Goal: Task Accomplishment & Management: Manage account settings

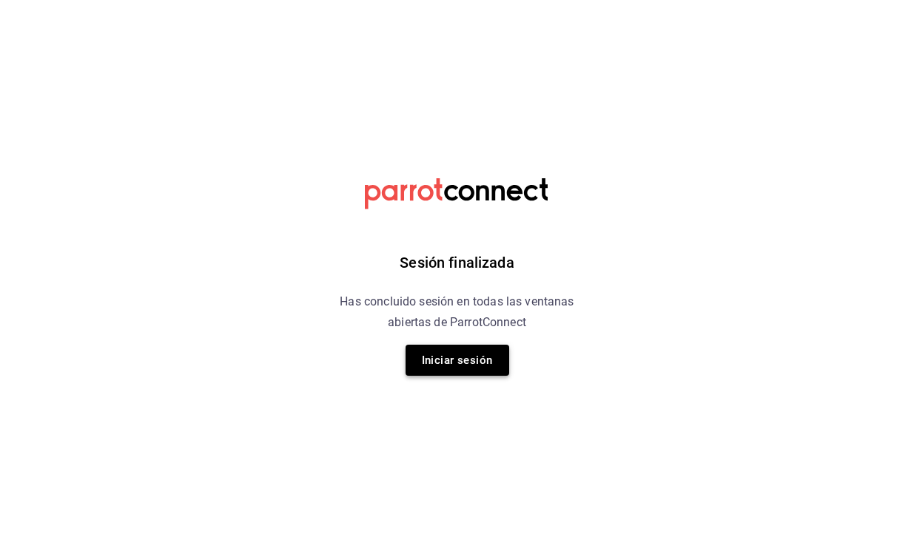
click at [482, 366] on button "Iniciar sesión" at bounding box center [457, 360] width 104 height 31
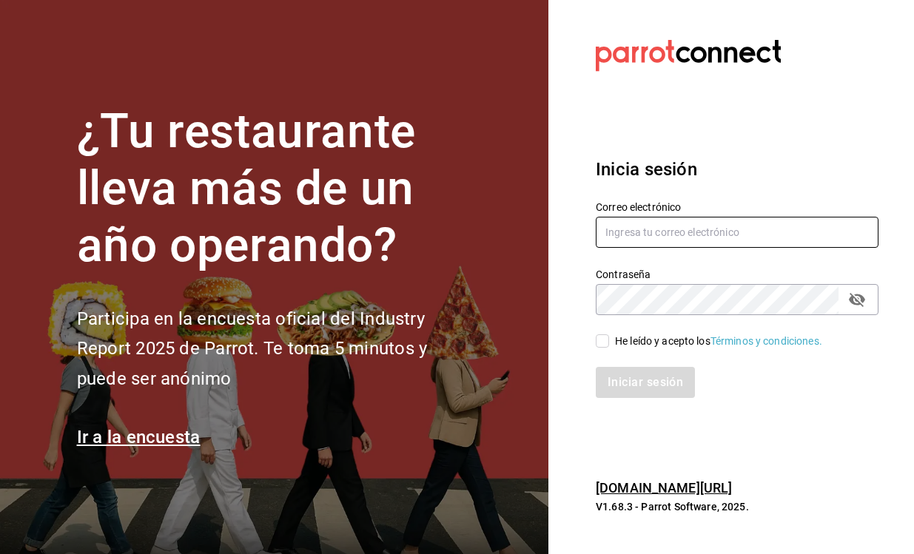
type input "[PERSON_NAME][EMAIL_ADDRESS][PERSON_NAME][DOMAIN_NAME]"
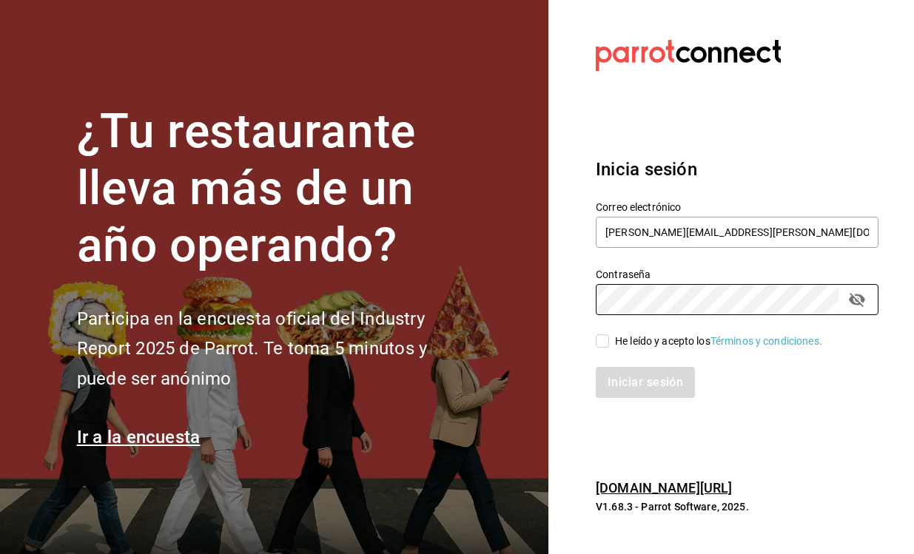
click at [601, 337] on input "He leído y acepto los Términos y condiciones." at bounding box center [602, 340] width 13 height 13
checkbox input "true"
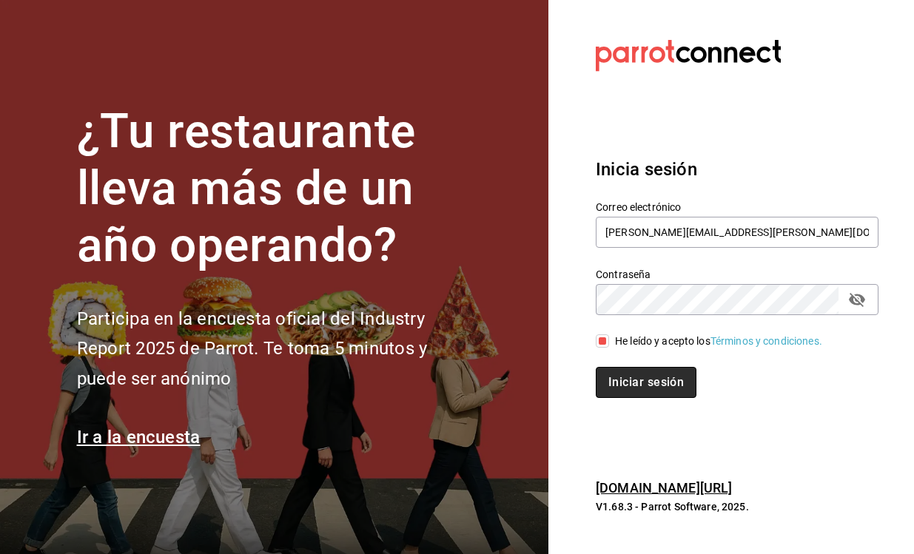
click at [631, 382] on button "Iniciar sesión" at bounding box center [646, 382] width 101 height 31
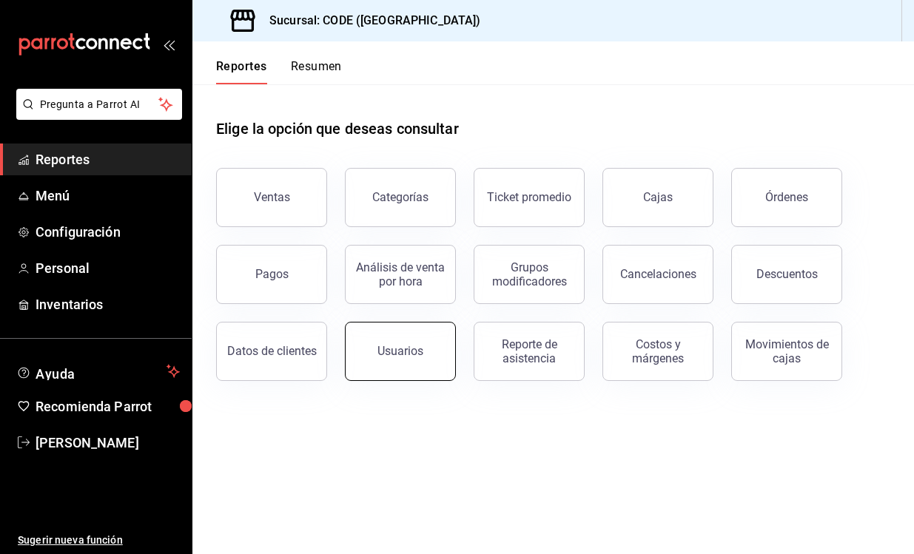
click at [419, 343] on button "Usuarios" at bounding box center [400, 351] width 111 height 59
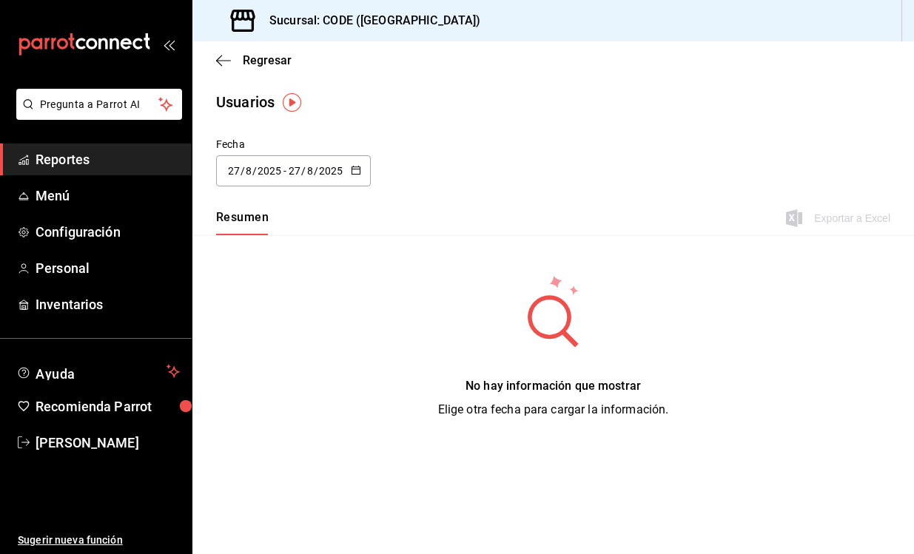
click at [363, 166] on div "[DATE] [DATE] - [DATE] [DATE]" at bounding box center [293, 170] width 155 height 31
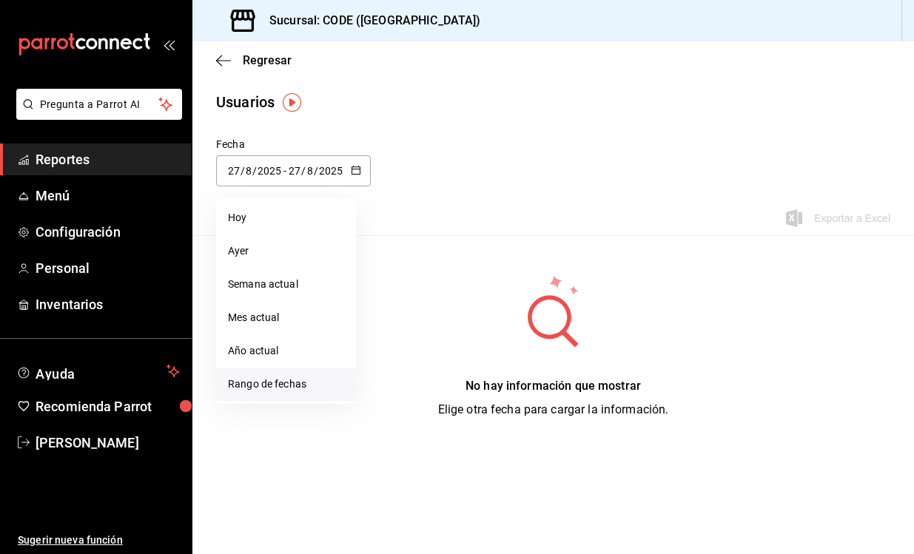
click at [285, 383] on li "Rango de fechas" at bounding box center [286, 384] width 140 height 33
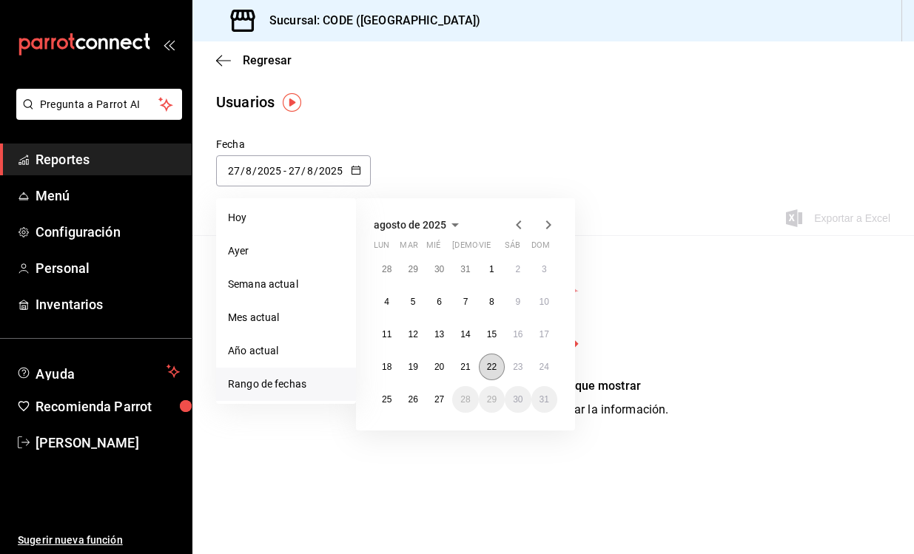
click at [491, 366] on abbr "22" at bounding box center [492, 367] width 10 height 10
click at [388, 404] on abbr "25" at bounding box center [387, 399] width 10 height 10
type input "[DATE]"
type input "22"
type input "[DATE]"
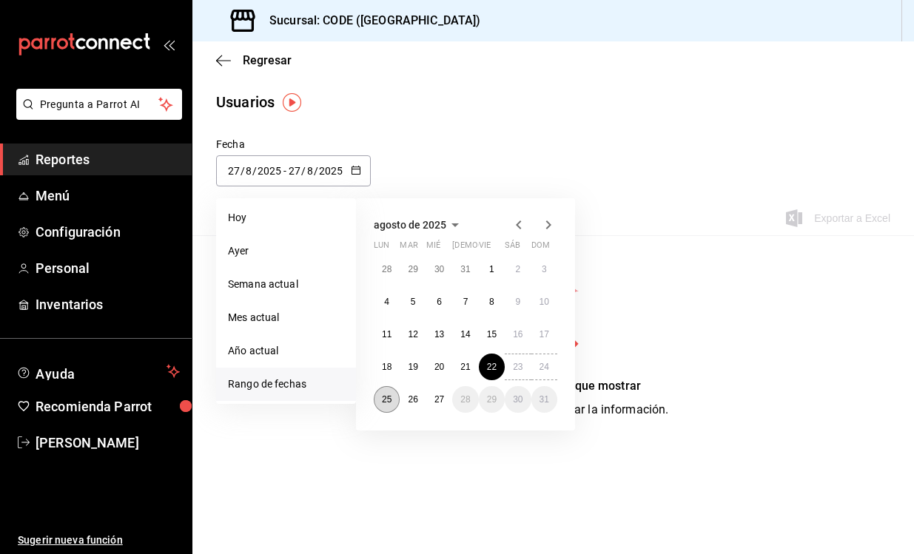
type input "25"
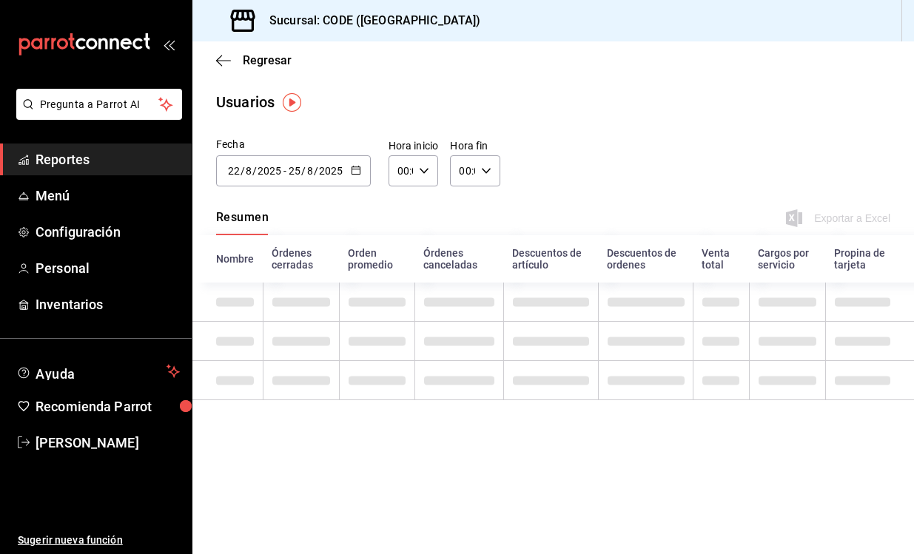
click at [426, 179] on div "00:00 Hora inicio" at bounding box center [413, 170] width 50 height 31
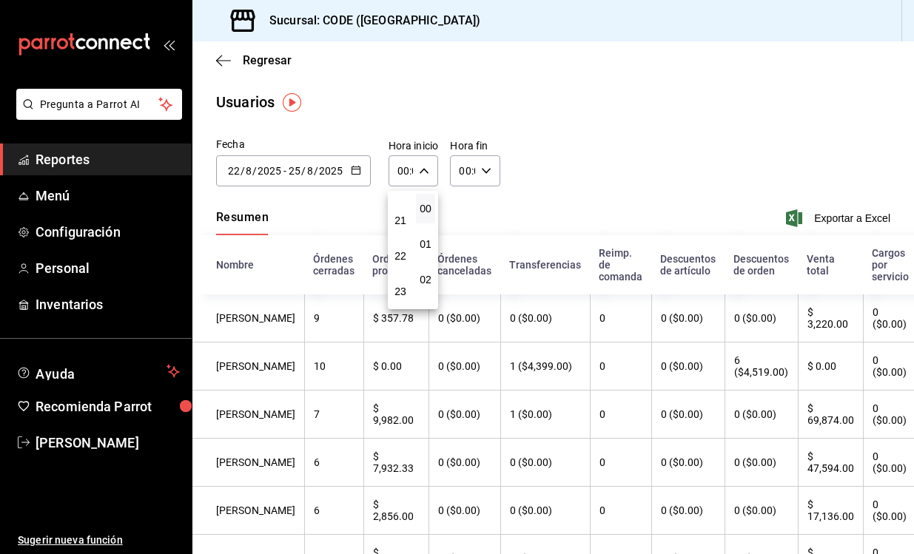
scroll to position [752, 0]
click at [401, 222] on span "21" at bounding box center [400, 221] width 1 height 12
type input "21:00"
click at [488, 171] on div at bounding box center [457, 277] width 914 height 554
click at [488, 171] on icon "button" at bounding box center [486, 171] width 10 height 10
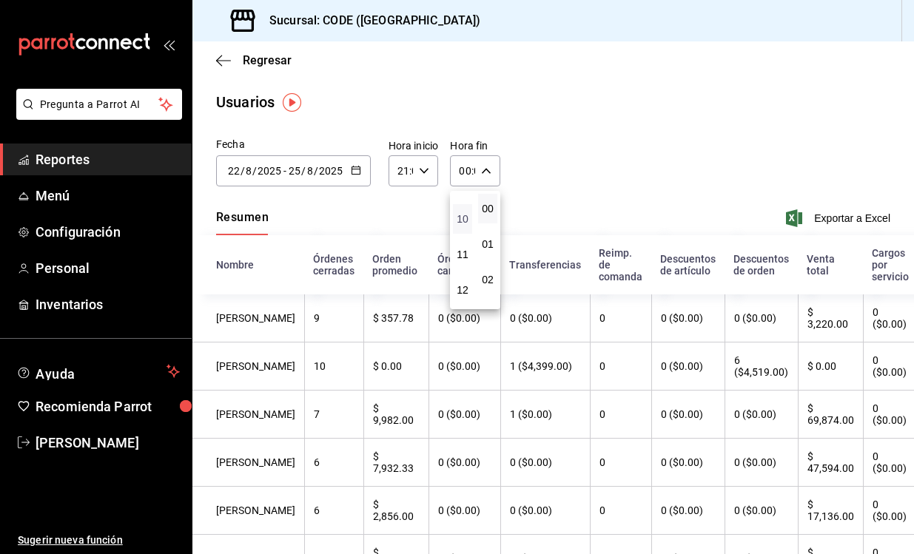
scroll to position [345, 0]
click at [463, 260] on span "11" at bounding box center [462, 254] width 1 height 12
type input "11:00"
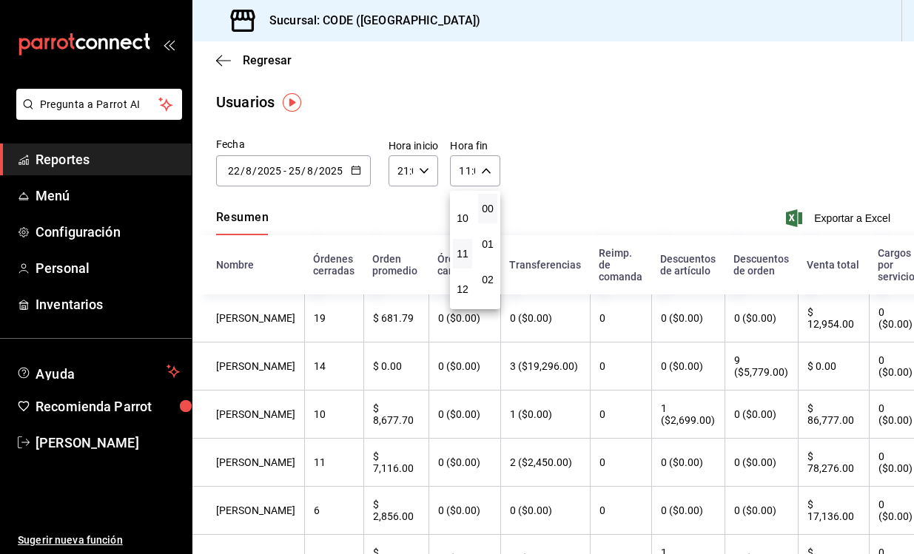
click at [580, 139] on div at bounding box center [457, 277] width 914 height 554
click at [805, 469] on th "$ 78,276.00" at bounding box center [833, 463] width 71 height 48
click at [807, 519] on th "$ 17,136.00" at bounding box center [833, 511] width 71 height 48
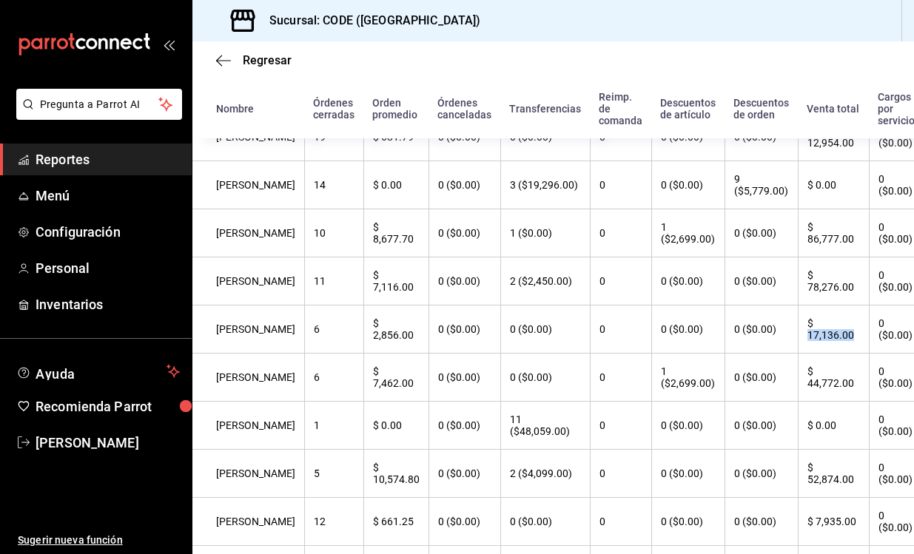
scroll to position [195, 0]
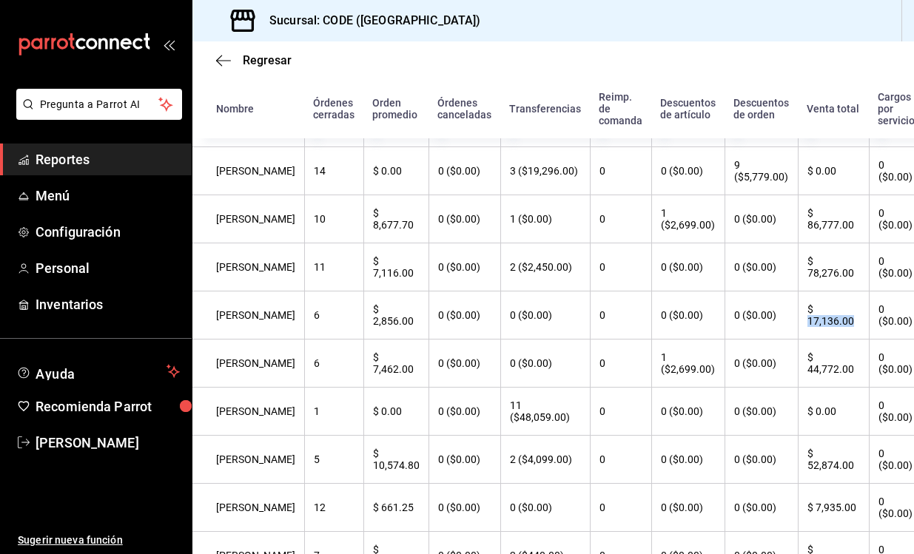
click at [811, 370] on th "$ 44,772.00" at bounding box center [833, 364] width 71 height 48
click at [805, 369] on th "$ 44,772.00" at bounding box center [833, 364] width 71 height 48
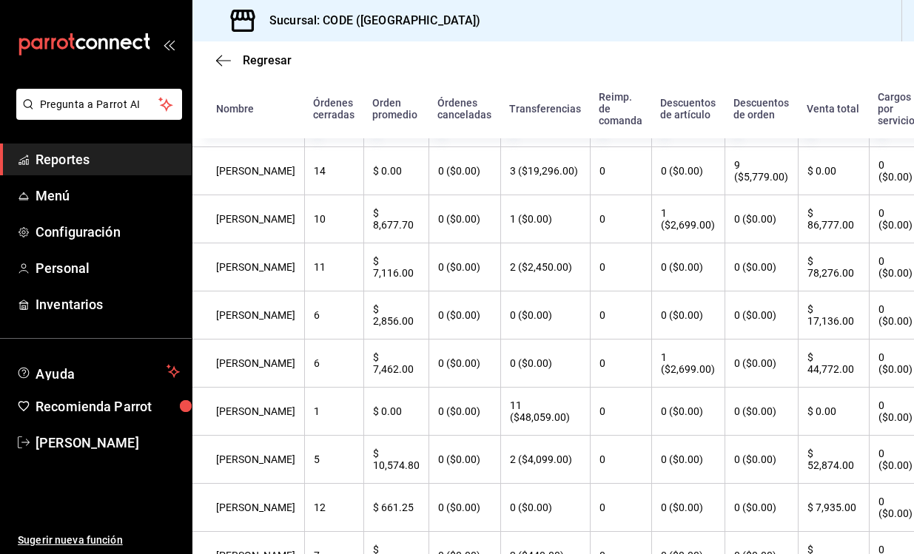
click at [805, 369] on th "$ 44,772.00" at bounding box center [833, 364] width 71 height 48
click at [802, 480] on th "$ 52,874.00" at bounding box center [833, 460] width 71 height 48
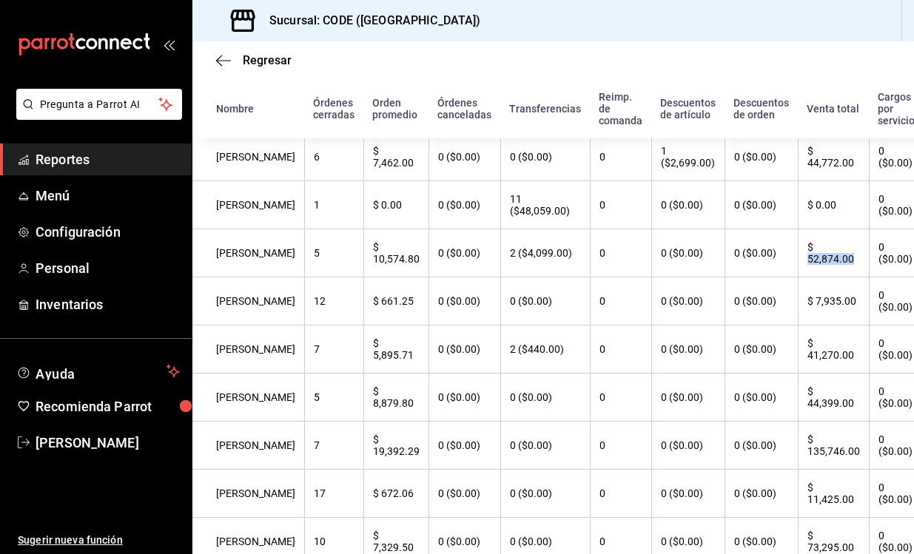
scroll to position [402, 0]
click at [802, 365] on th "$ 41,270.00" at bounding box center [833, 349] width 71 height 48
click at [803, 416] on th "$ 44,399.00" at bounding box center [833, 397] width 71 height 48
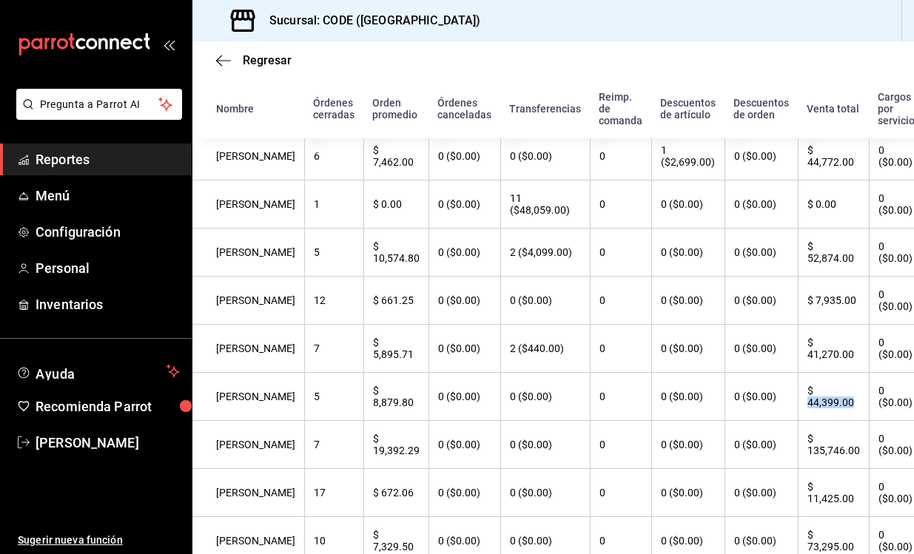
click at [807, 465] on th "$ 135,746.00" at bounding box center [833, 445] width 71 height 48
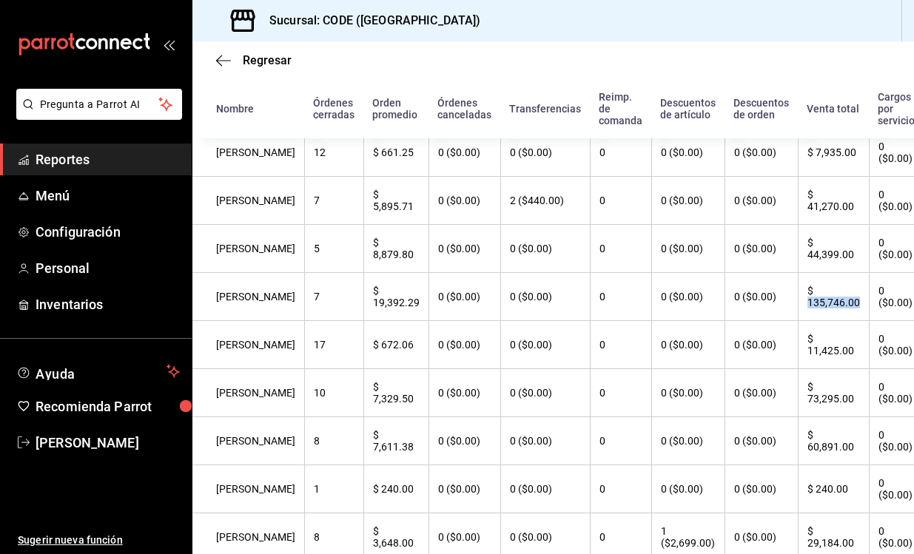
scroll to position [568, 0]
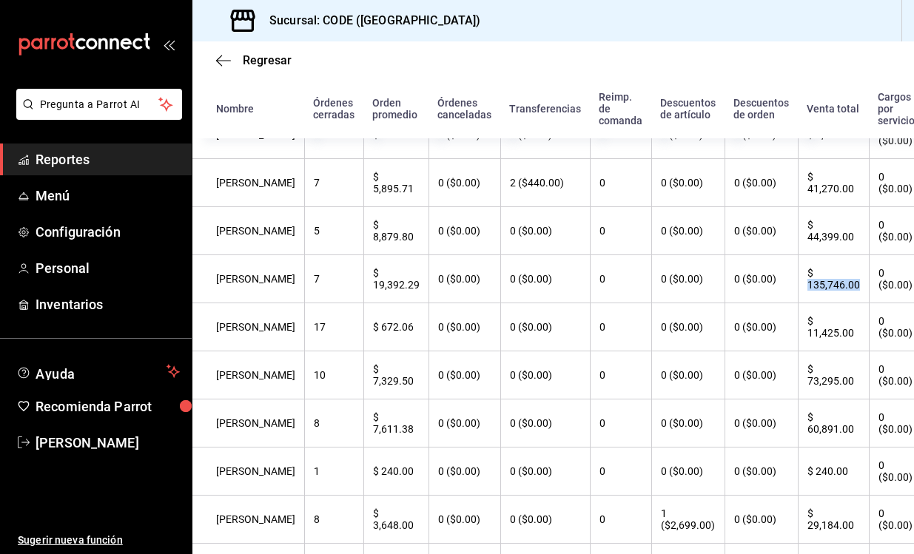
click at [801, 388] on th "$ 73,295.00" at bounding box center [833, 375] width 71 height 48
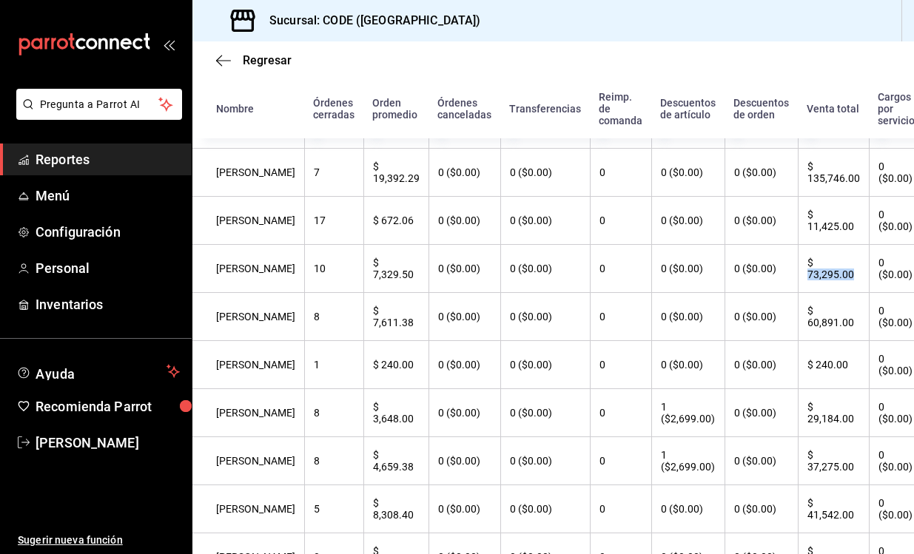
scroll to position [681, 0]
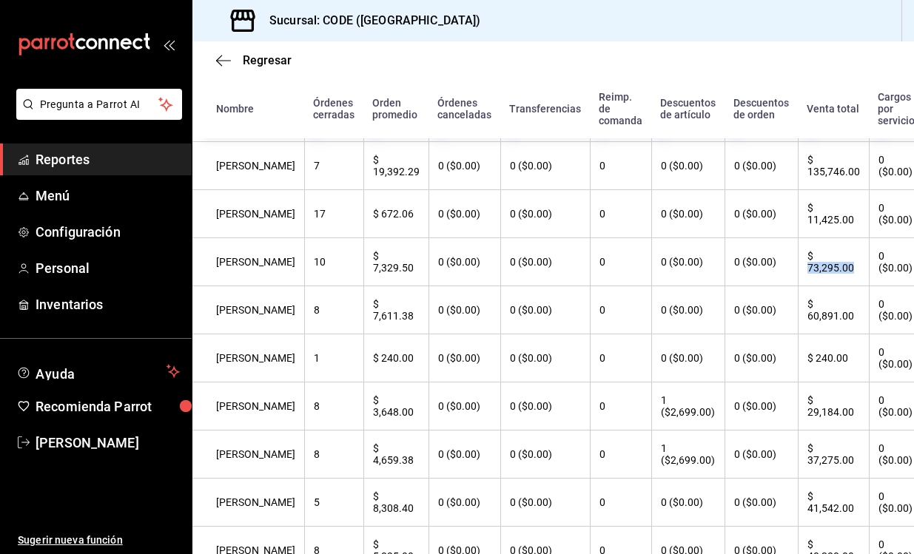
click at [806, 422] on th "$ 29,184.00" at bounding box center [833, 406] width 71 height 48
click at [806, 522] on th "$ 41,542.00" at bounding box center [833, 503] width 71 height 48
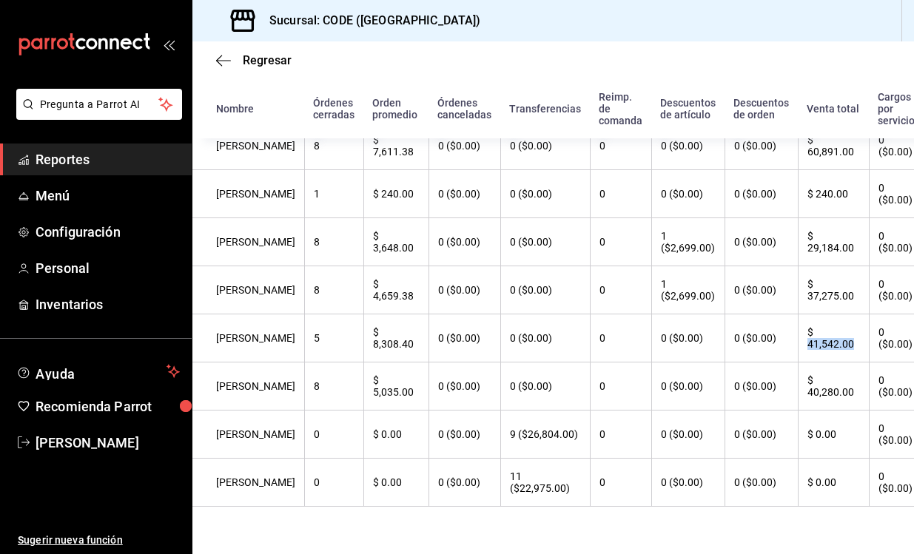
scroll to position [857, 0]
